Goal: Navigation & Orientation: Find specific page/section

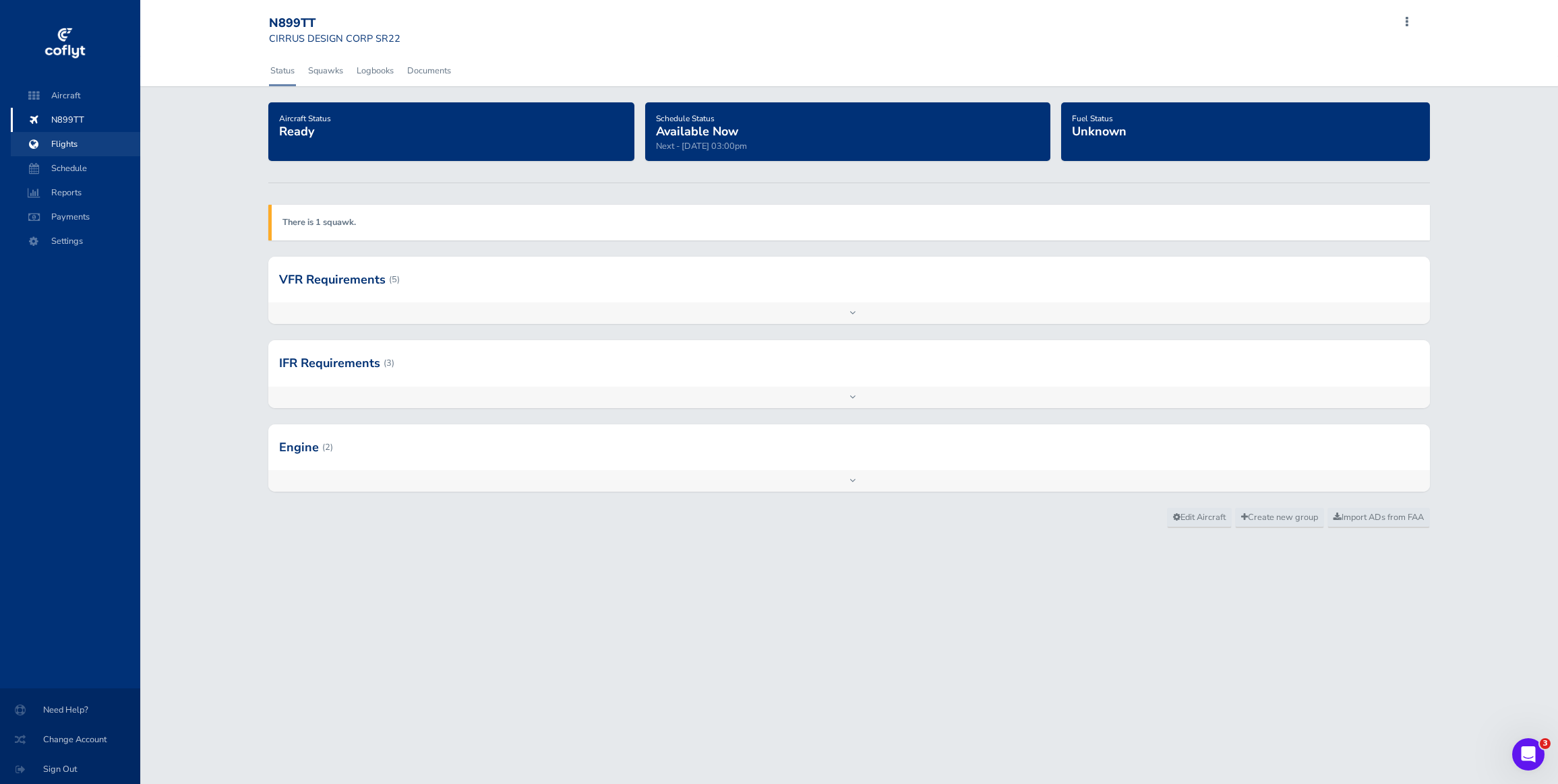
click at [73, 147] on span "Flights" at bounding box center [75, 144] width 103 height 24
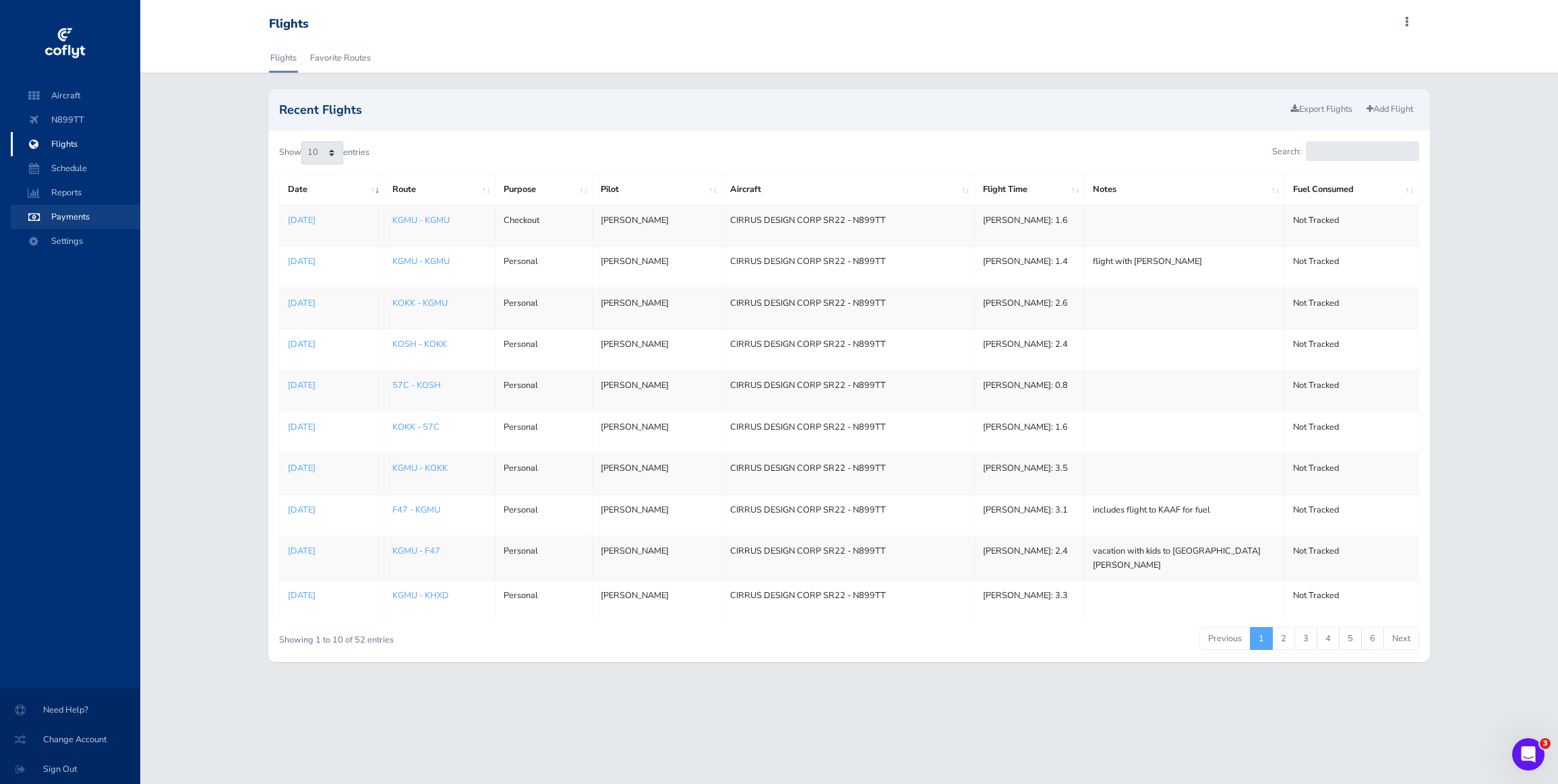
click at [72, 218] on span "Payments" at bounding box center [75, 217] width 103 height 24
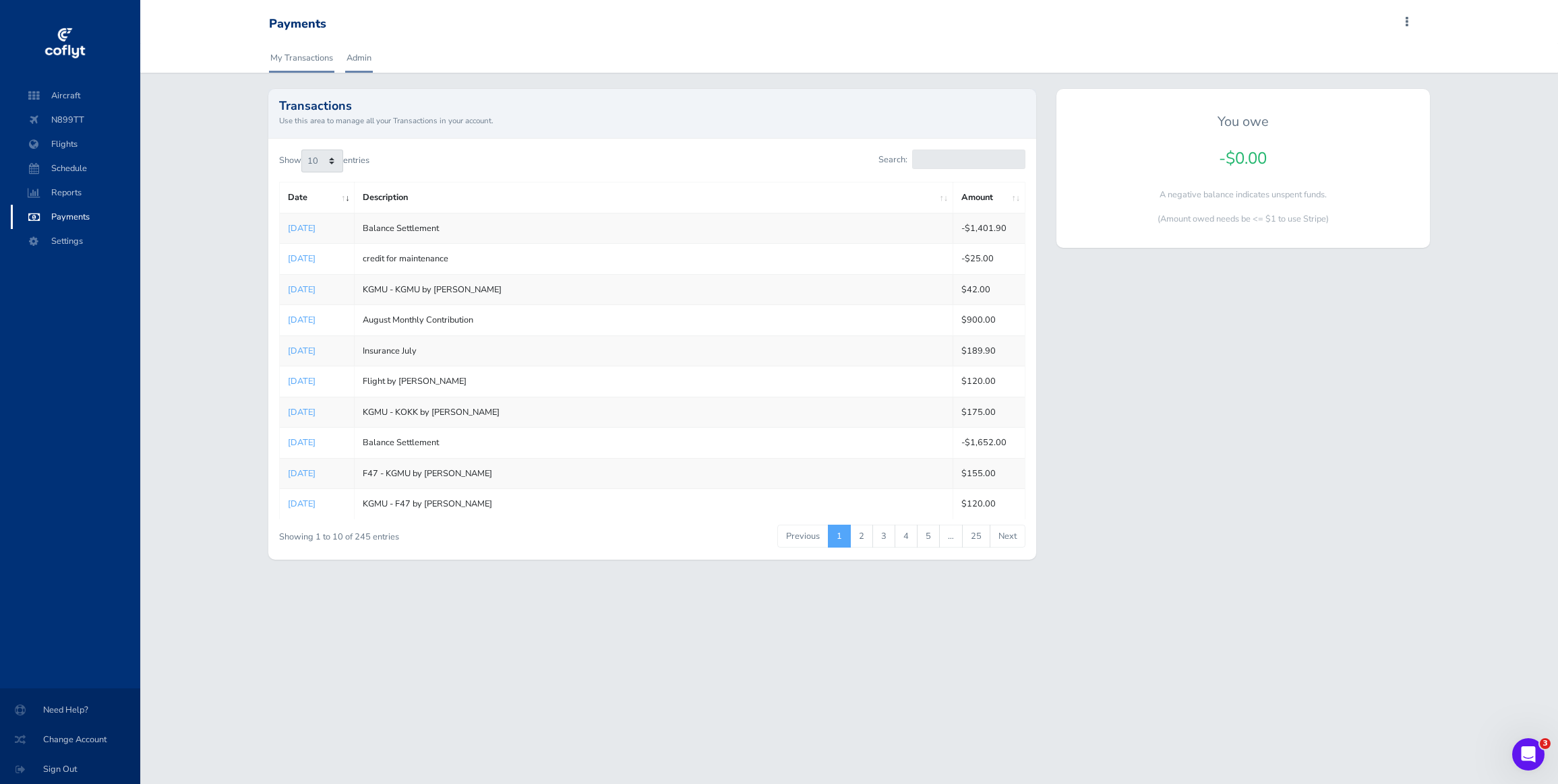
click at [360, 61] on link "Admin" at bounding box center [359, 58] width 28 height 30
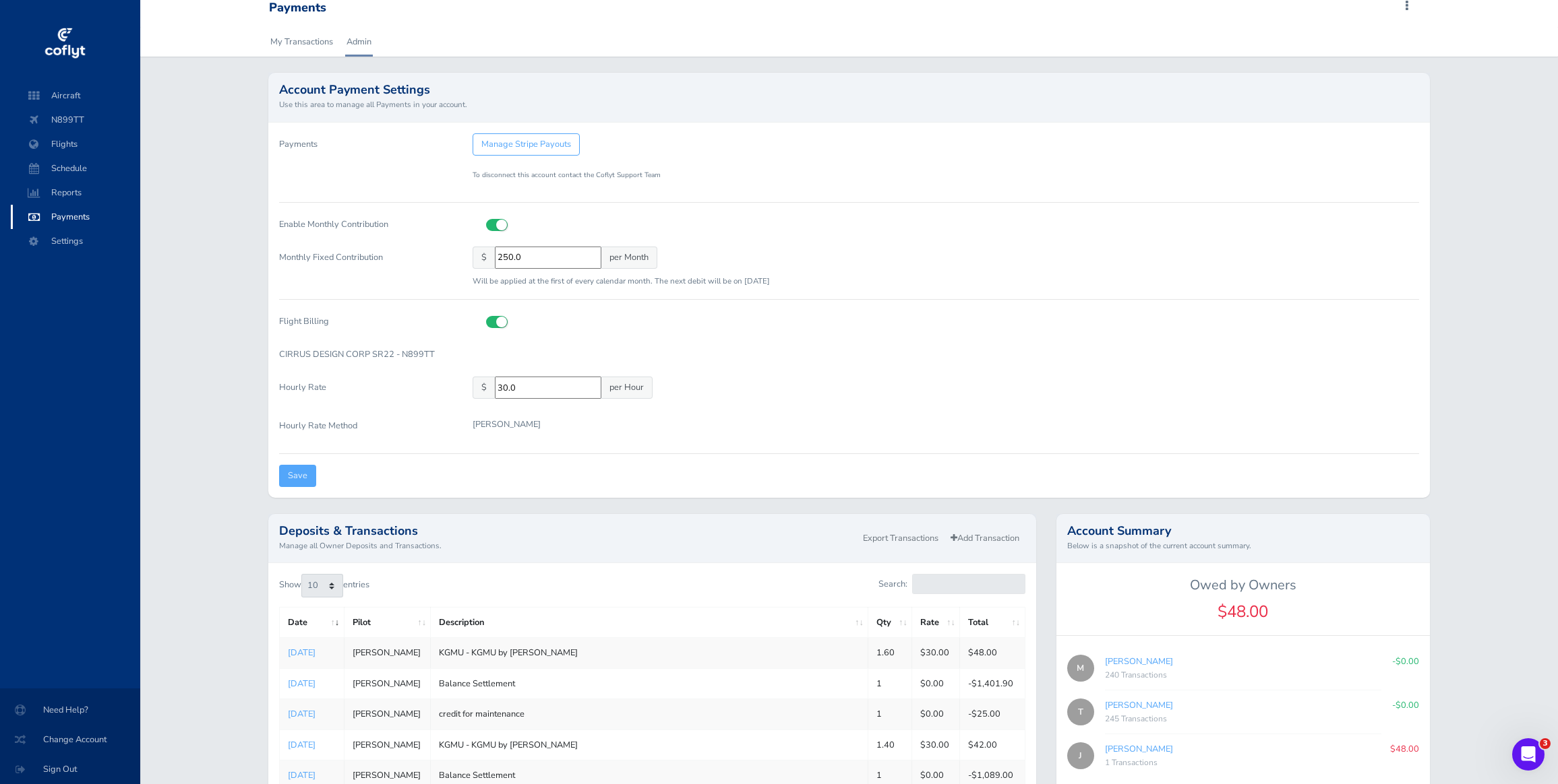
scroll to position [66, 0]
